Goal: Task Accomplishment & Management: Use online tool/utility

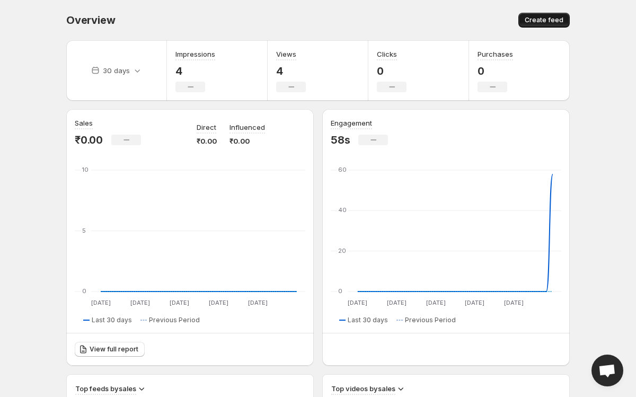
click at [540, 23] on span "Create feed" at bounding box center [544, 20] width 39 height 8
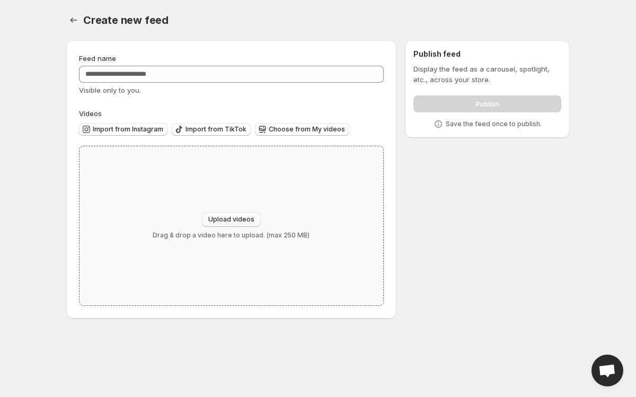
click at [235, 212] on button "Upload videos" at bounding box center [231, 219] width 59 height 15
click at [276, 126] on span "Choose from My videos" at bounding box center [307, 129] width 76 height 8
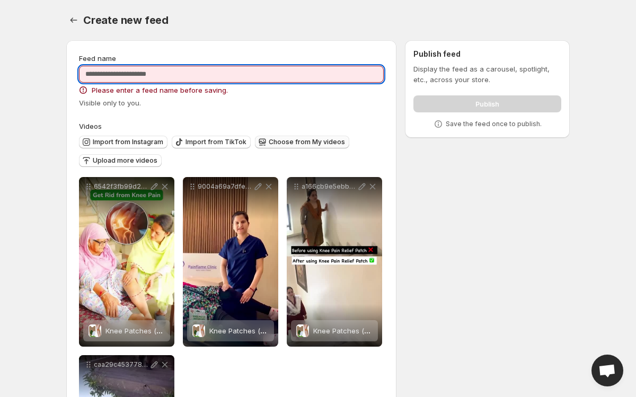
click at [253, 79] on input "Feed name" at bounding box center [231, 74] width 305 height 17
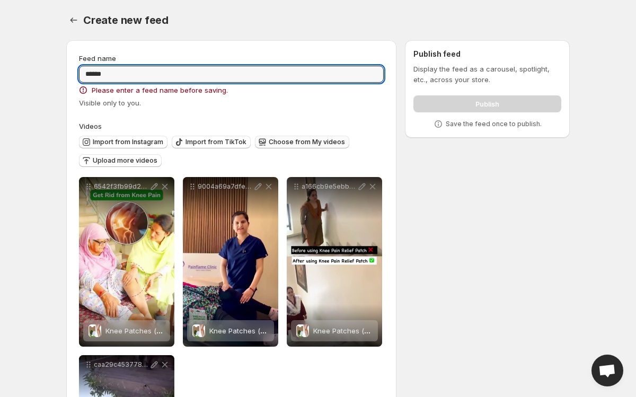
type input "*******"
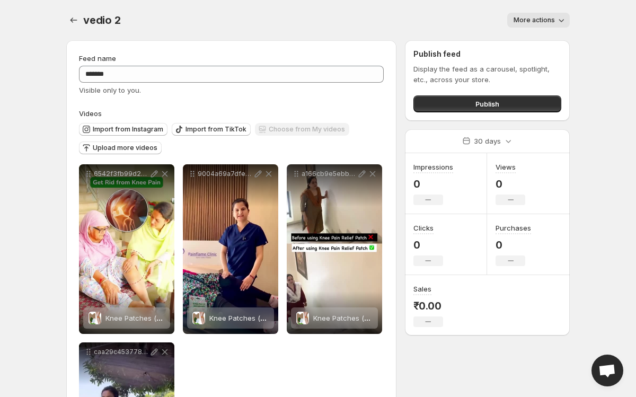
click at [481, 114] on div "Publish feed Display the feed as a carousel, spotlight, etc., across your store…" at bounding box center [487, 80] width 165 height 81
click at [478, 104] on span "Publish" at bounding box center [487, 104] width 24 height 11
